Goal: Information Seeking & Learning: Learn about a topic

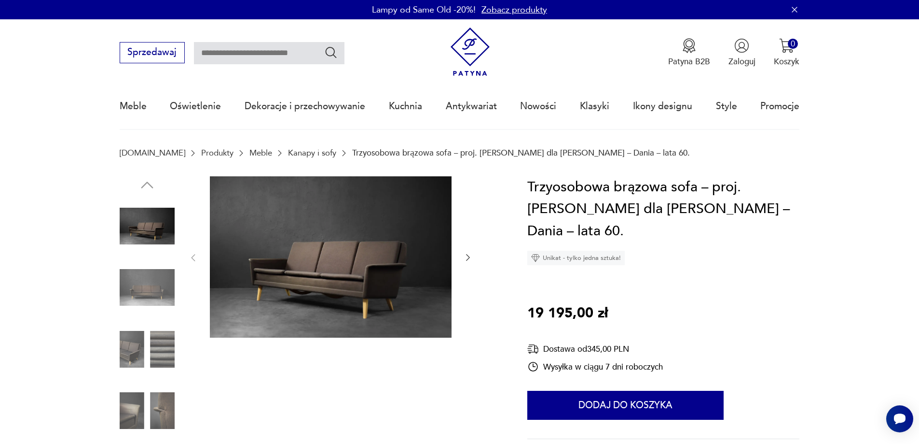
click at [152, 277] on img at bounding box center [147, 287] width 55 height 55
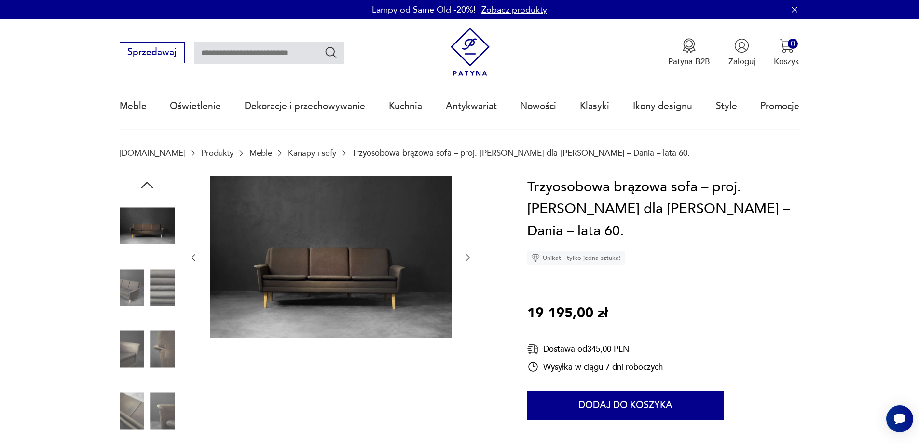
click at [153, 298] on img at bounding box center [147, 287] width 55 height 55
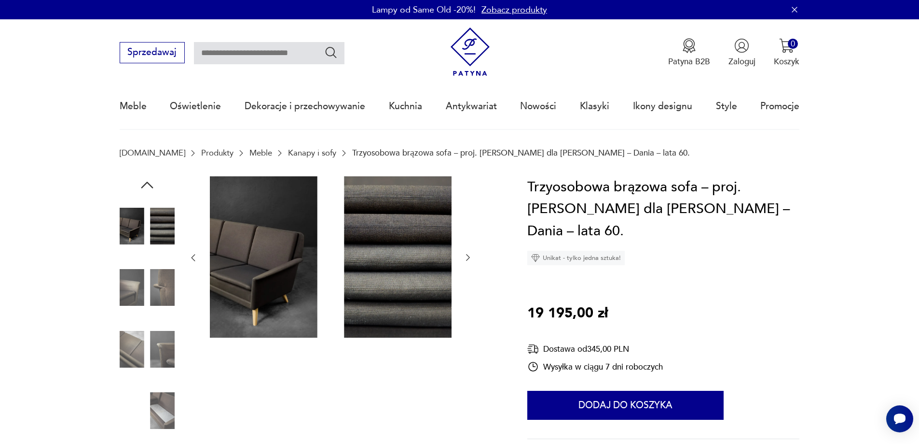
click at [147, 294] on img at bounding box center [147, 287] width 55 height 55
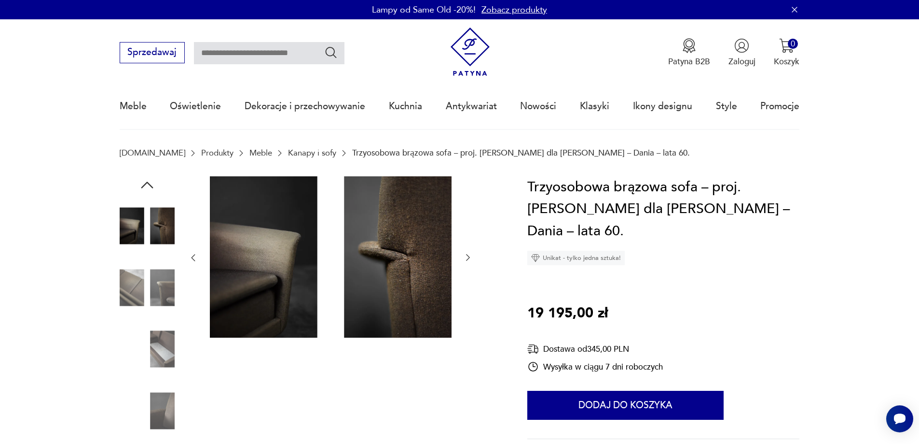
click at [147, 308] on img at bounding box center [147, 287] width 55 height 55
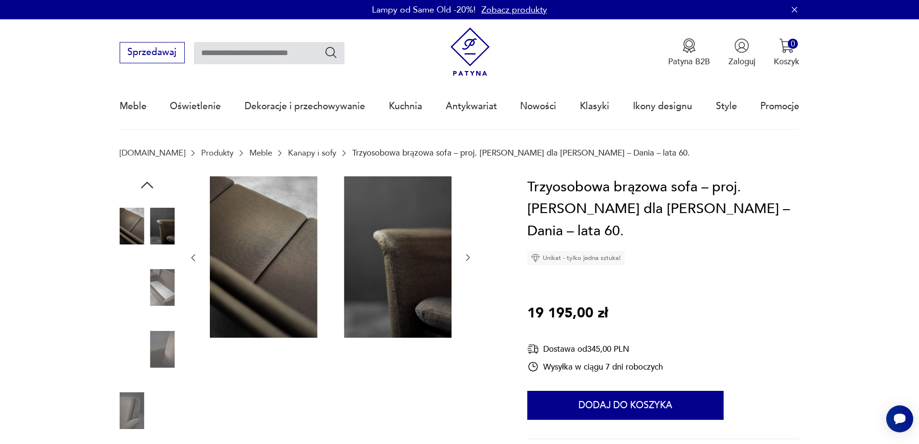
click at [156, 361] on img at bounding box center [147, 348] width 55 height 55
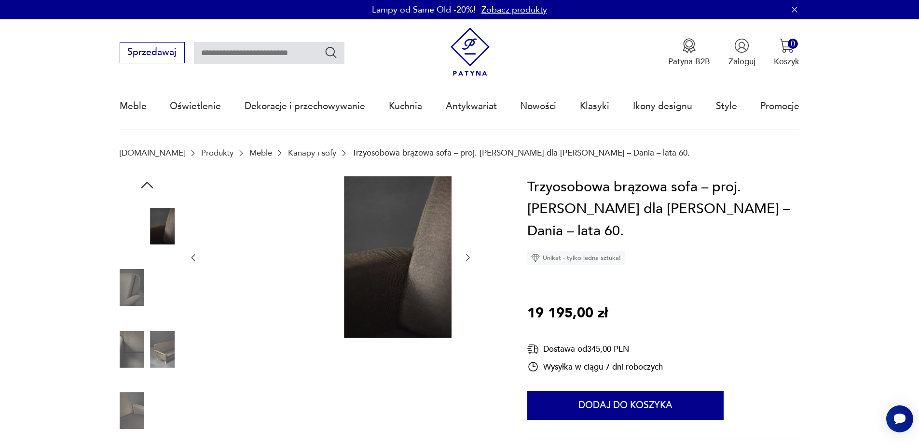
click at [133, 418] on img at bounding box center [147, 410] width 55 height 55
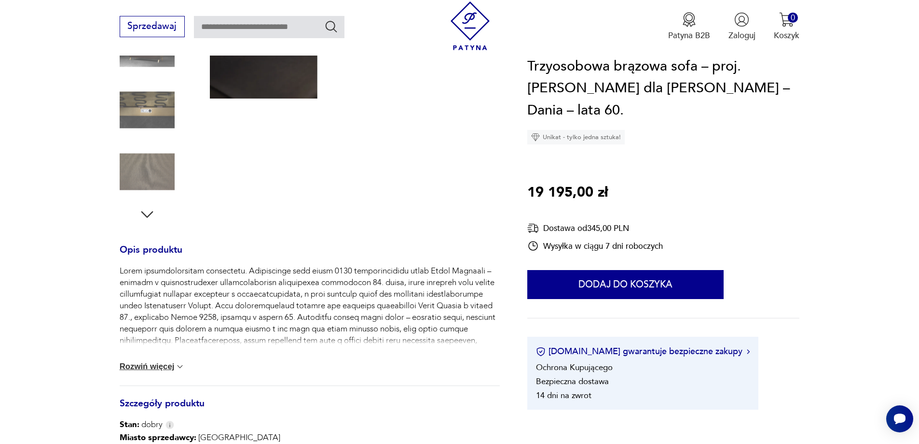
scroll to position [241, 0]
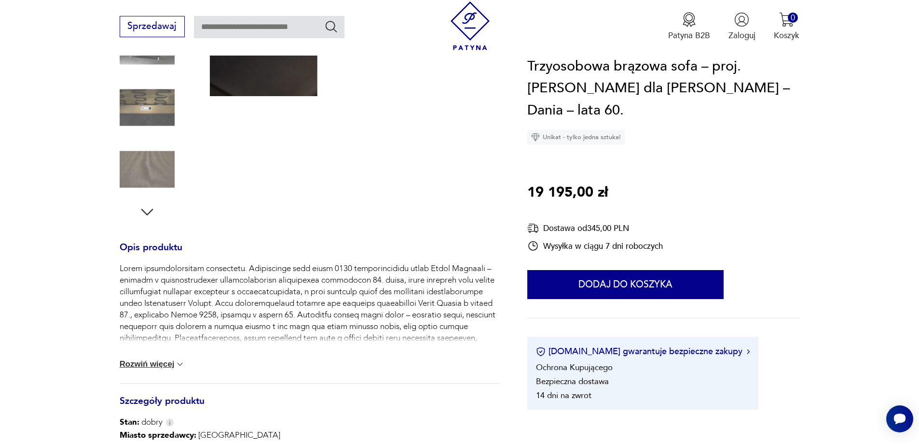
click at [157, 364] on button "Rozwiń więcej" at bounding box center [153, 364] width 66 height 10
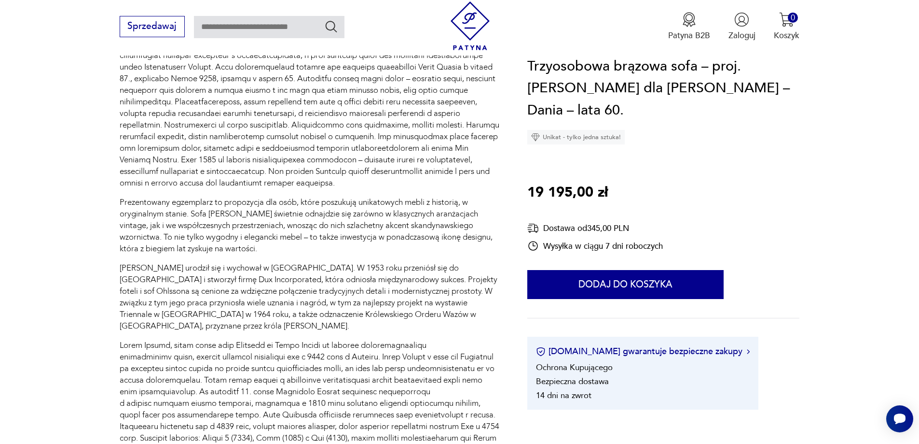
scroll to position [531, 0]
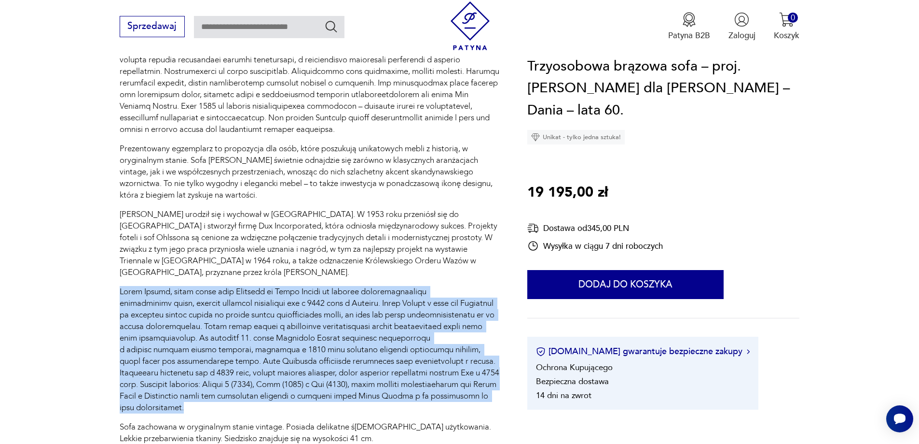
drag, startPoint x: 201, startPoint y: 409, endPoint x: 121, endPoint y: 295, distance: 139.6
click at [121, 295] on p at bounding box center [310, 349] width 380 height 127
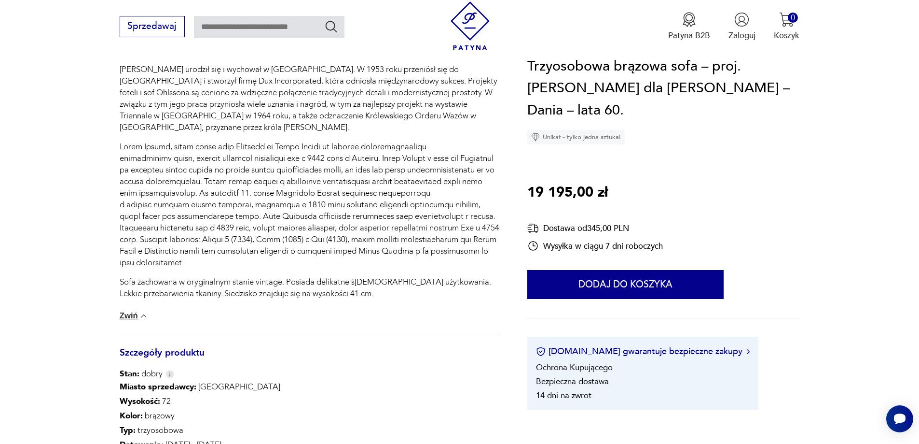
click at [270, 307] on div "Prezentowany egzemplarz to propozycja dla osób, które poszukują unikatowych meb…" at bounding box center [310, 81] width 380 height 506
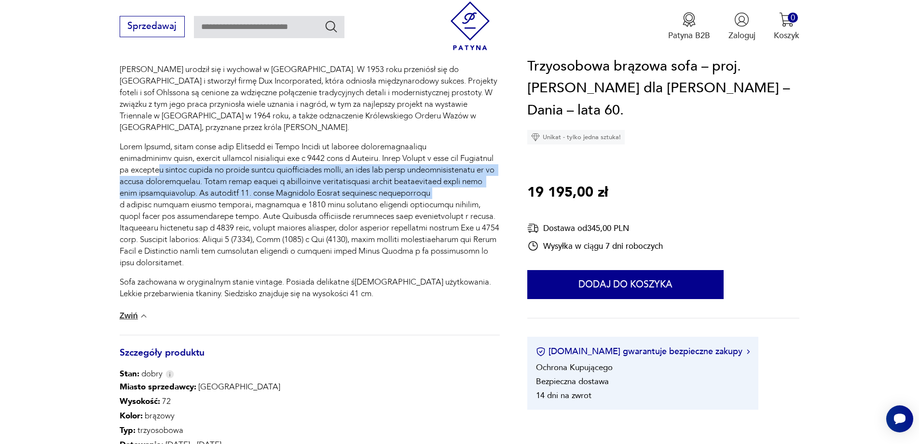
drag, startPoint x: 474, startPoint y: 162, endPoint x: 455, endPoint y: 203, distance: 44.7
click at [455, 203] on p at bounding box center [310, 204] width 380 height 127
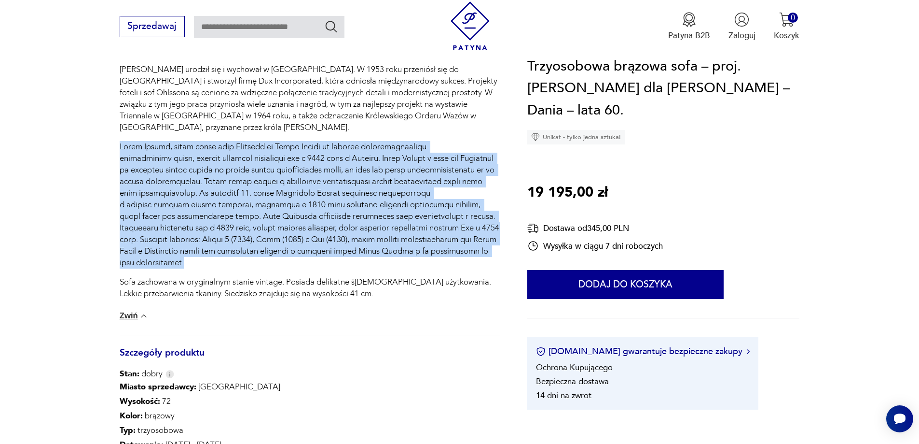
drag, startPoint x: 195, startPoint y: 264, endPoint x: 111, endPoint y: 153, distance: 140.2
click at [111, 153] on section "Opis produktu Prezentowany egzemplarz to propozycja dla osób, które poszukują u…" at bounding box center [459, 51] width 919 height 1100
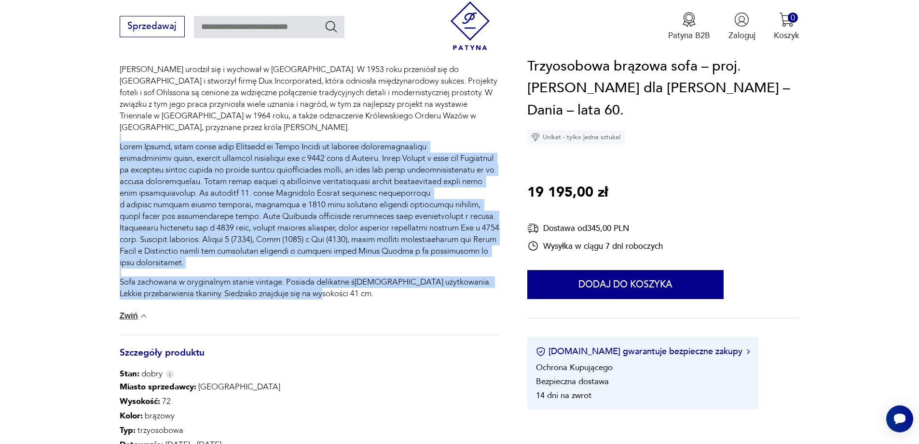
drag, startPoint x: 301, startPoint y: 295, endPoint x: 120, endPoint y: 137, distance: 240.1
click at [120, 137] on div "Prezentowany egzemplarz to propozycja dla osób, które poszukują unikatowych meb…" at bounding box center [310, 63] width 380 height 471
click at [148, 190] on p at bounding box center [310, 204] width 380 height 127
click at [320, 225] on p at bounding box center [310, 204] width 380 height 127
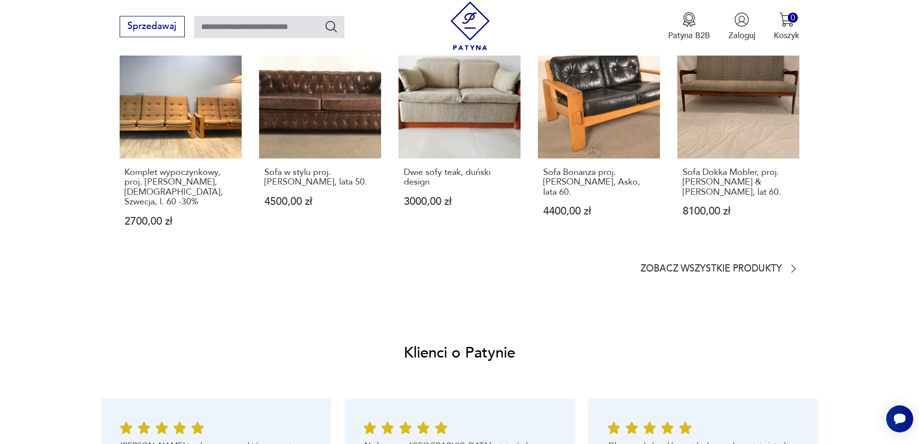
scroll to position [0, 0]
